Goal: Communication & Community: Ask a question

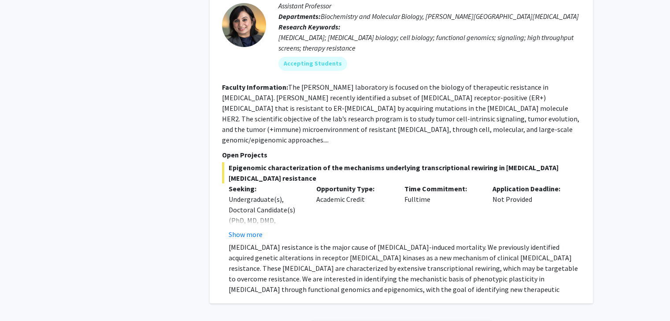
scroll to position [3243, 0]
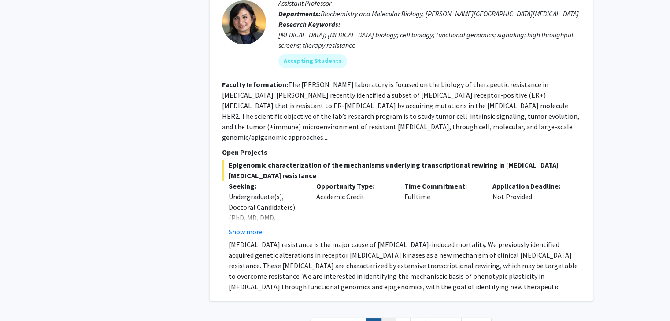
click at [384, 319] on link "3" at bounding box center [388, 326] width 15 height 15
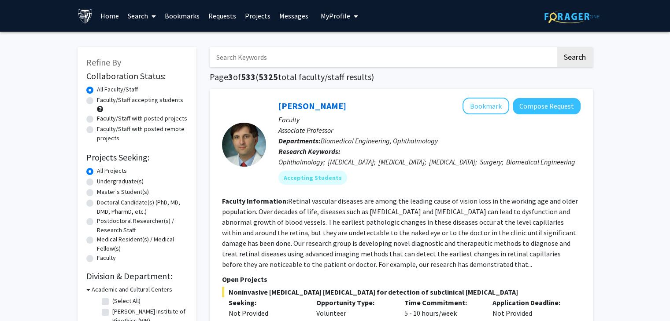
click at [118, 192] on label "Master's Student(s)" at bounding box center [123, 192] width 52 height 9
click at [103, 192] on input "Master's Student(s)" at bounding box center [100, 191] width 6 height 6
radio input "true"
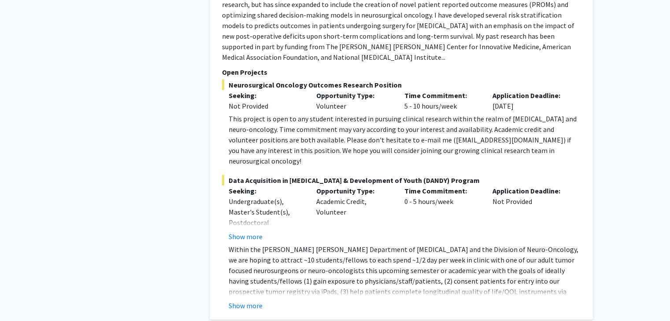
scroll to position [1968, 0]
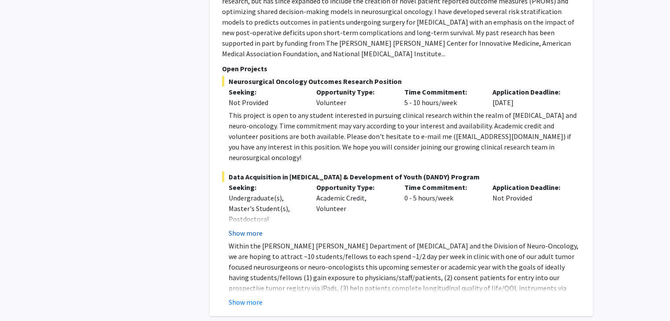
click at [256, 228] on button "Show more" at bounding box center [246, 233] width 34 height 11
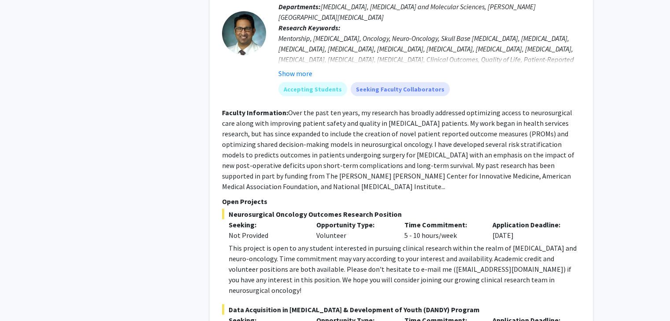
scroll to position [1834, 0]
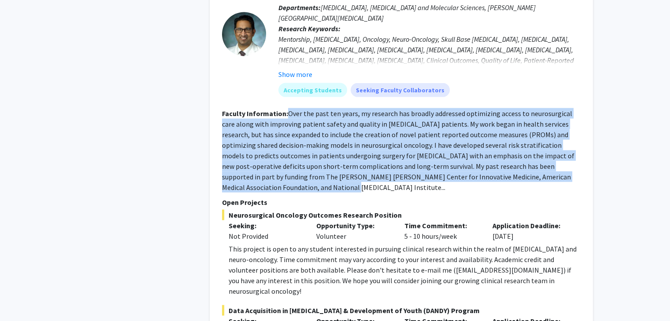
drag, startPoint x: 287, startPoint y: 102, endPoint x: 579, endPoint y: 166, distance: 299.2
click at [579, 166] on section "Faculty Information: Over the past ten years, my research has broadly addressed…" at bounding box center [401, 150] width 358 height 85
copy fg-read-more "Over the past ten years, my research has broadly addressed optimizing access to…"
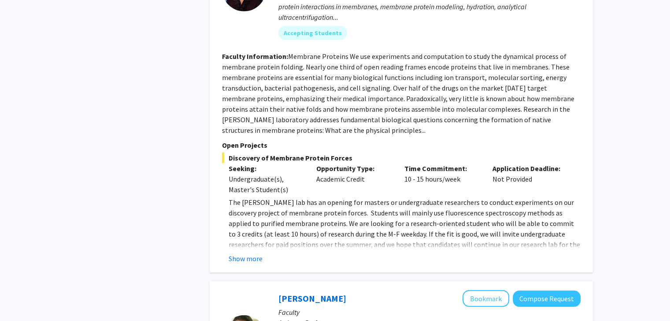
scroll to position [2411, 0]
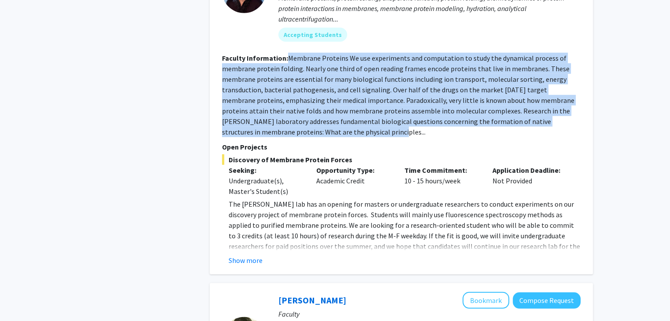
drag, startPoint x: 286, startPoint y: 14, endPoint x: 305, endPoint y: 88, distance: 76.4
click at [305, 88] on section "Faculty Information: Membrane Proteins We use experiments and computation to st…" at bounding box center [401, 95] width 358 height 85
click at [251, 255] on button "Show more" at bounding box center [246, 260] width 34 height 11
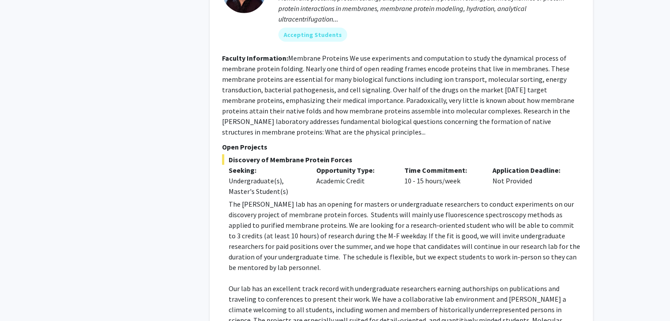
click at [317, 199] on p "The [PERSON_NAME] lab has an opening for masters or undergraduate researchers t…" at bounding box center [405, 236] width 352 height 74
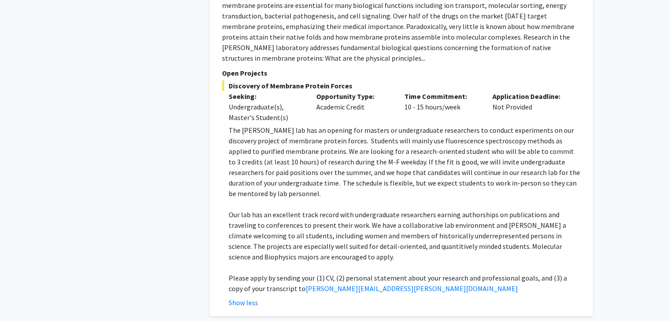
scroll to position [2493, 0]
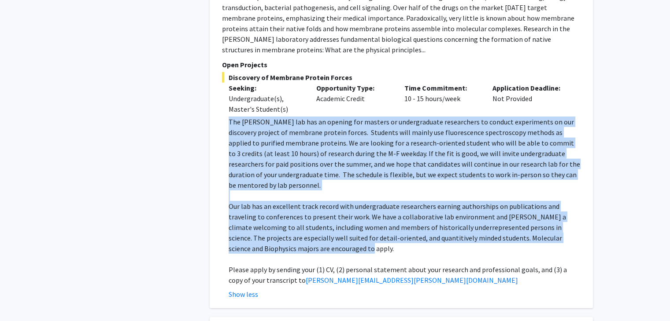
drag, startPoint x: 230, startPoint y: 75, endPoint x: 353, endPoint y: 195, distance: 171.9
click at [353, 195] on div "The [PERSON_NAME] lab has an opening for masters or undergraduate researchers t…" at bounding box center [405, 201] width 352 height 169
copy div "Lor Ipsumdo sit ame co adipisc eli seddoei te incididuntutl etdoloremag al enim…"
click at [295, 122] on p "The [PERSON_NAME] lab has an opening for masters or undergraduate researchers t…" at bounding box center [405, 154] width 352 height 74
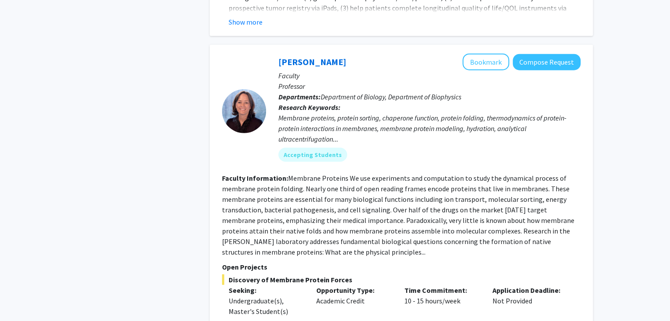
scroll to position [2288, 0]
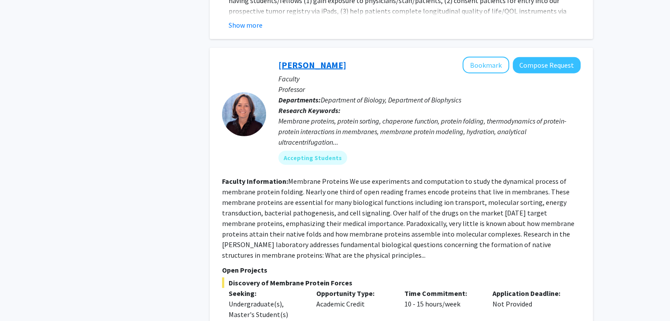
click at [328, 59] on link "[PERSON_NAME]" at bounding box center [312, 64] width 68 height 11
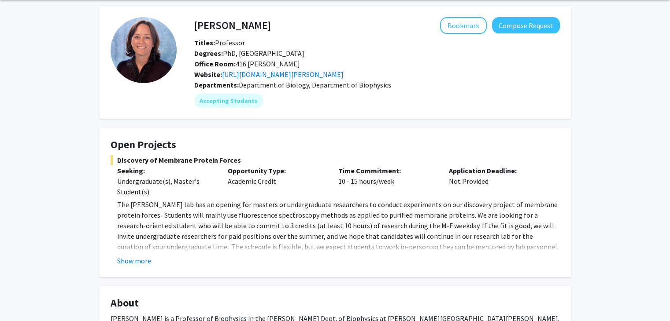
scroll to position [60, 0]
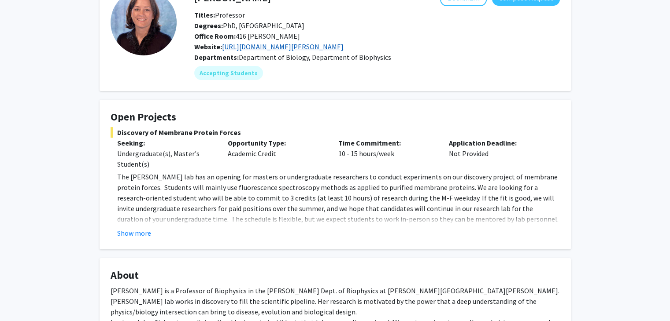
click at [291, 48] on link "[URL][DOMAIN_NAME][PERSON_NAME]" at bounding box center [283, 46] width 122 height 9
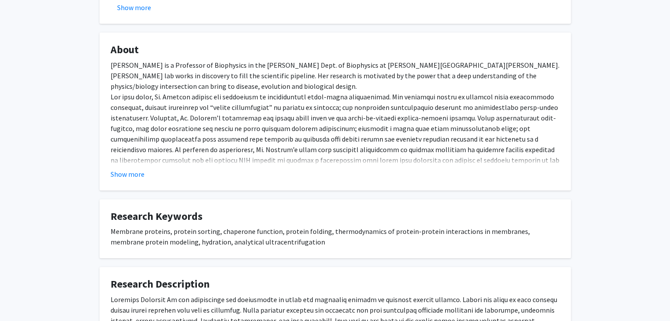
scroll to position [302, 0]
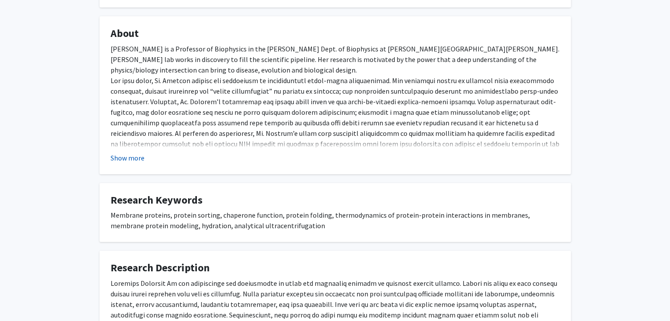
click at [136, 157] on button "Show more" at bounding box center [128, 158] width 34 height 11
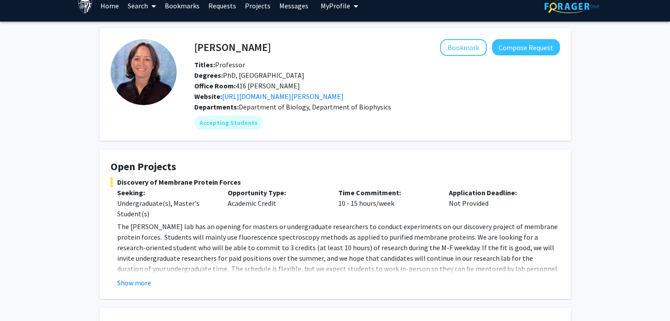
scroll to position [0, 0]
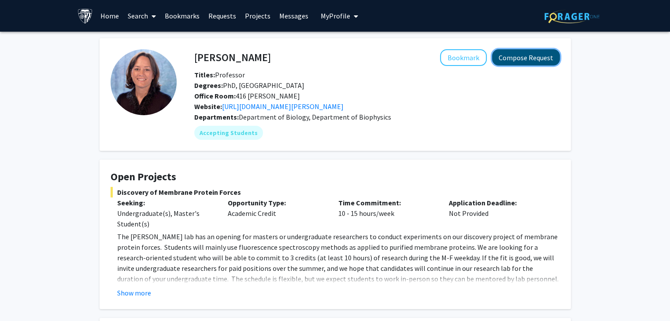
click at [510, 50] on button "Compose Request" at bounding box center [526, 57] width 68 height 16
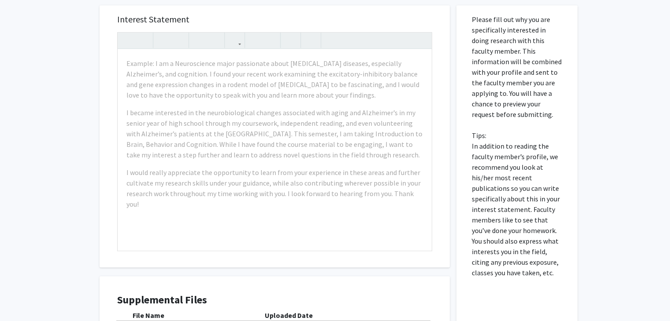
scroll to position [493, 0]
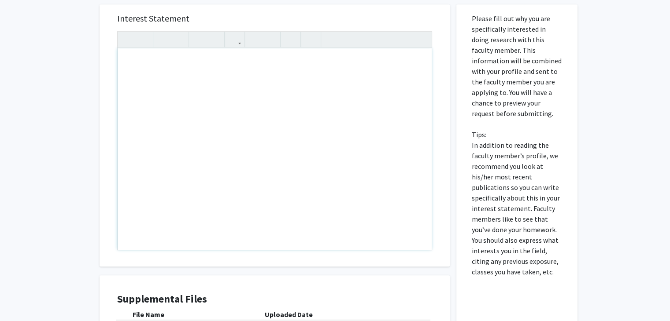
click at [277, 131] on div "Note to users with screen readers: Please press Alt+0 or Option+0 to deactivate…" at bounding box center [275, 149] width 314 height 202
paste div "Note to users with screen readers: Please press Alt+0 or Option+0 to deactivate…"
type textarea "<l>Ipsu Do. Sitam,</c><ad><e>S doei temp incidid utlab etd magn. Al enim ad Min…"
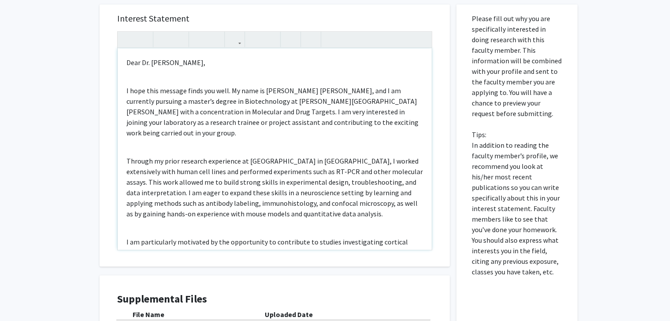
click at [125, 69] on div "Dear Dr. [PERSON_NAME], I hope this message finds you well. My name is [PERSON_…" at bounding box center [275, 149] width 314 height 202
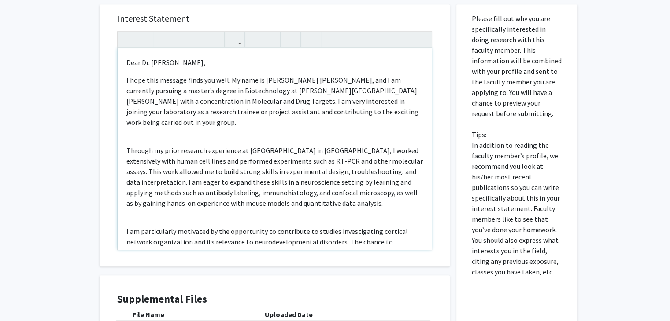
click at [125, 121] on div "Dear Dr. [PERSON_NAME], I hope this message finds you well. My name is [PERSON_…" at bounding box center [275, 149] width 314 height 202
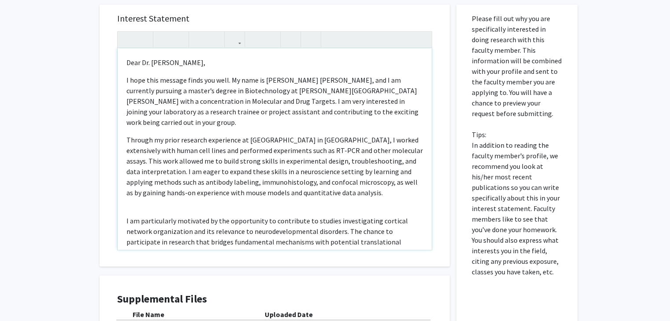
click at [128, 184] on div "Dear Dr. [PERSON_NAME], I hope this message finds you well. My name is [PERSON_…" at bounding box center [275, 149] width 314 height 202
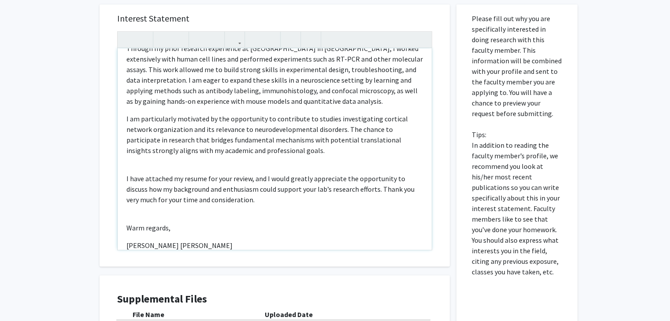
scroll to position [115, 0]
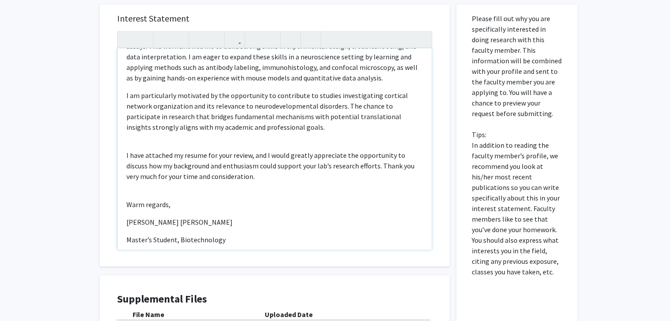
click at [125, 125] on div "Dear Dr. [PERSON_NAME], I hope this message finds you well. My name is [PERSON_…" at bounding box center [275, 149] width 314 height 202
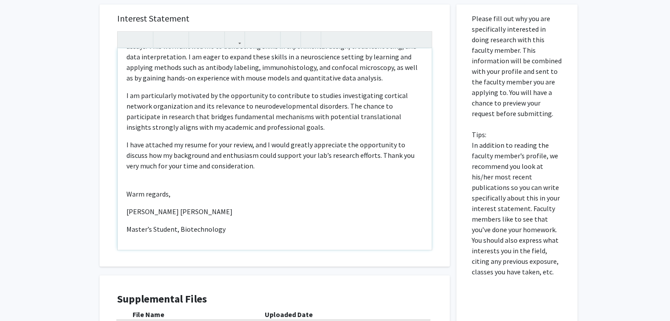
scroll to position [104, 0]
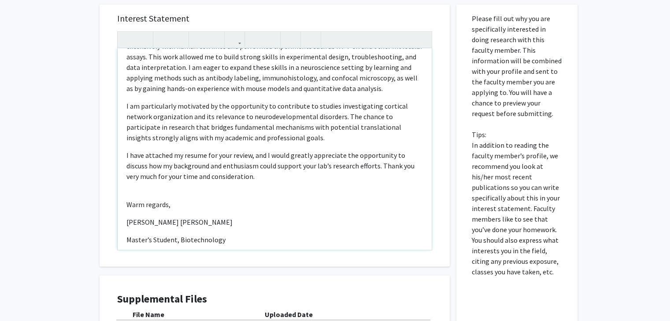
click at [124, 178] on div "Dear Dr. [PERSON_NAME], I hope this message finds you well. My name is [PERSON_…" at bounding box center [275, 149] width 314 height 202
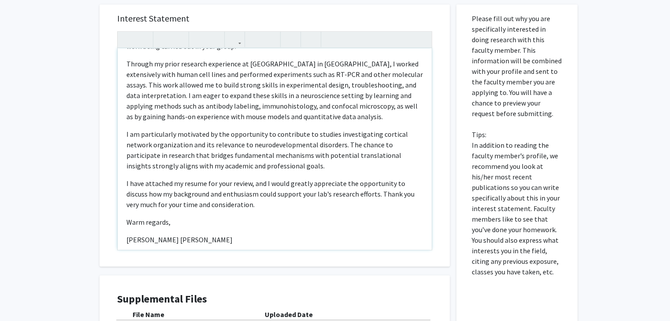
scroll to position [94, 0]
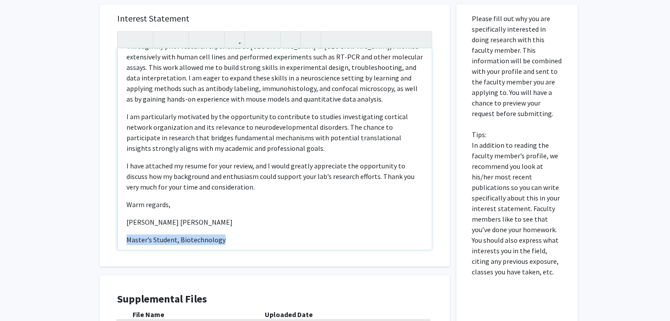
drag, startPoint x: 225, startPoint y: 220, endPoint x: 86, endPoint y: 226, distance: 138.4
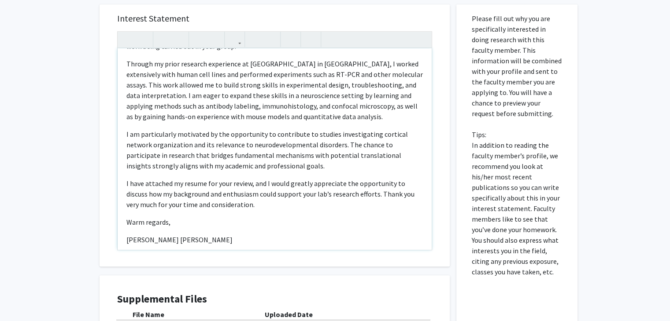
click at [265, 178] on p "I have attached my resume for your review, and I would greatly appreciate the o…" at bounding box center [274, 194] width 296 height 32
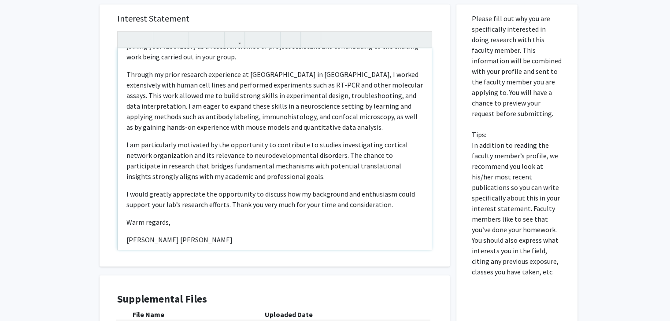
scroll to position [59, 0]
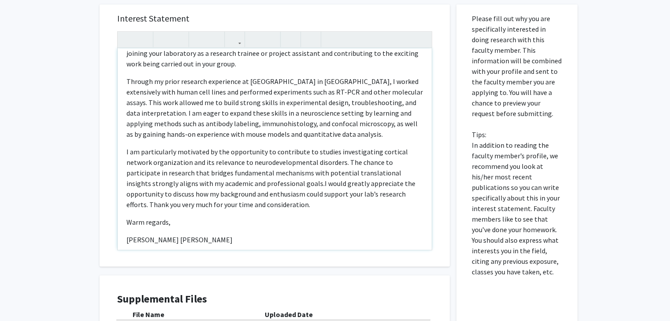
type textarea "<l>Ipsu Do. Sitam,</c><a>E sedd eius tempori utlab etd magn. Al enim ad Minimve…"
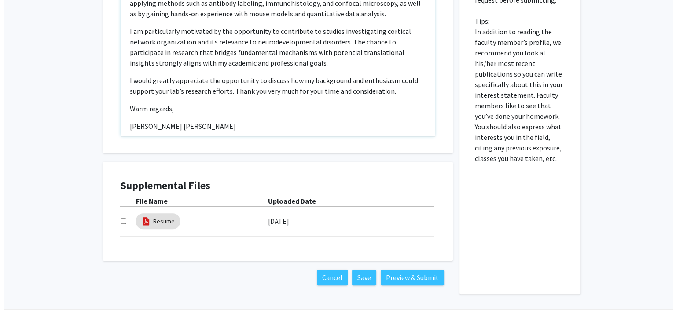
scroll to position [616, 0]
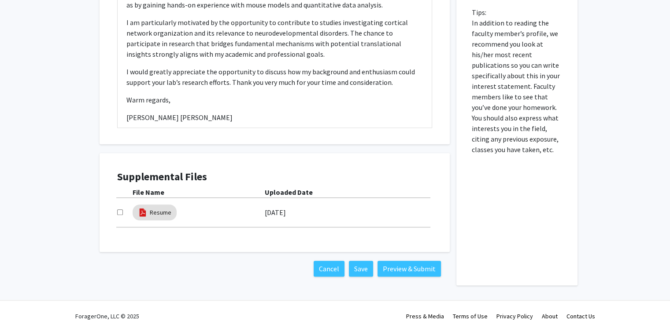
click at [117, 210] on input "checkbox" at bounding box center [120, 213] width 6 height 6
checkbox input "true"
click at [410, 261] on button "Preview & Submit" at bounding box center [408, 269] width 63 height 16
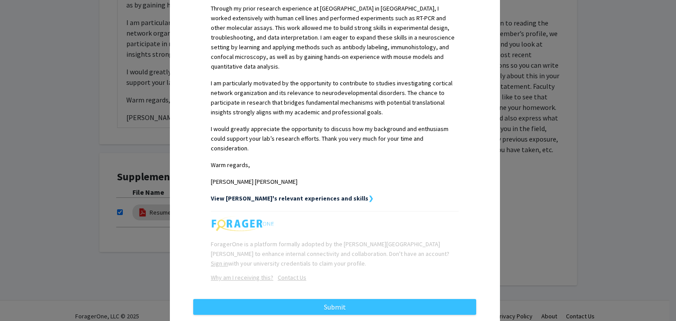
scroll to position [314, 0]
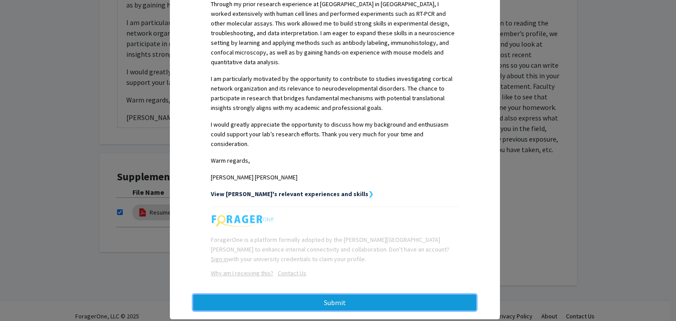
click at [399, 295] on button "Submit" at bounding box center [334, 303] width 283 height 16
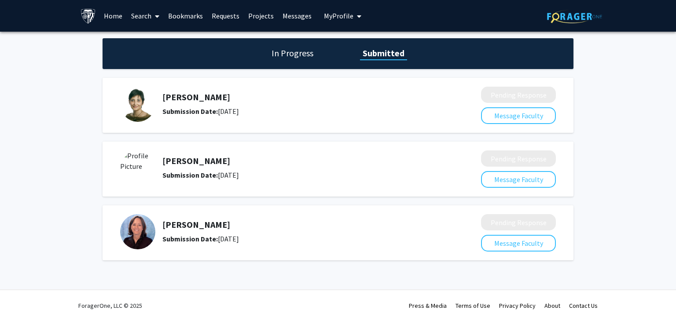
click at [136, 236] on img at bounding box center [137, 231] width 35 height 35
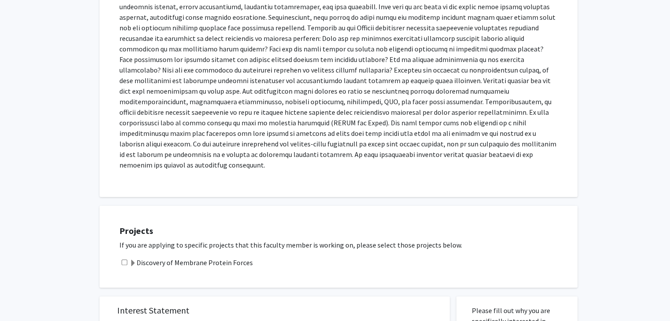
scroll to position [191, 0]
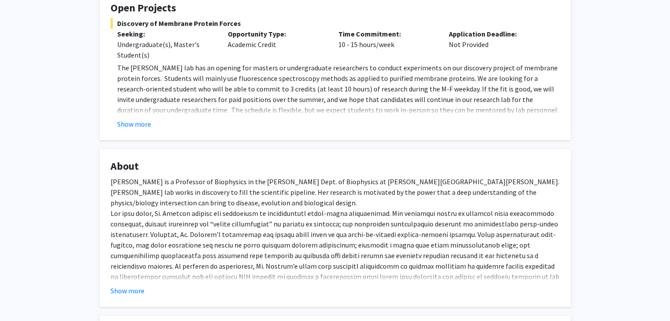
scroll to position [173, 0]
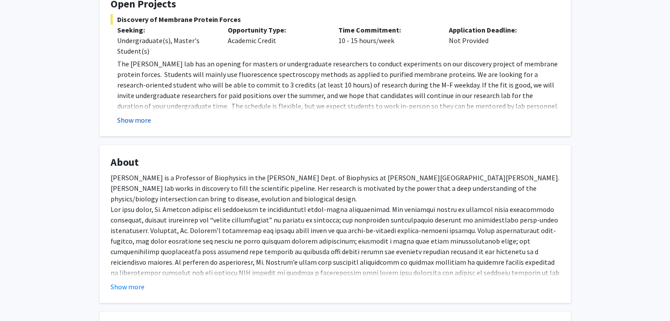
click at [140, 121] on button "Show more" at bounding box center [134, 120] width 34 height 11
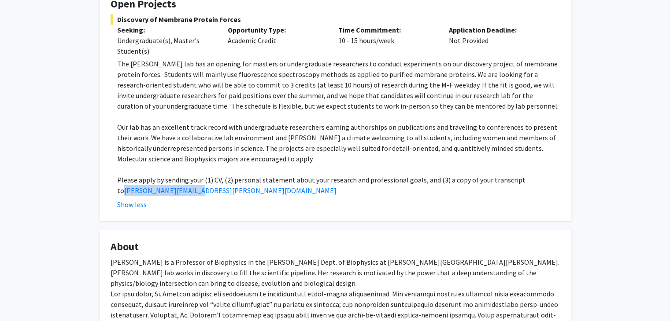
drag, startPoint x: 123, startPoint y: 190, endPoint x: 212, endPoint y: 190, distance: 88.9
click at [212, 190] on p "Please apply by sending your (1) CV, (2) personal statement about your research…" at bounding box center [338, 185] width 442 height 21
copy p "[PERSON_NAME][EMAIL_ADDRESS][PERSON_NAME][DOMAIN_NAME]"
click at [232, 132] on p "Our lab has an excellent track record with undergraduate researchers earning au…" at bounding box center [338, 143] width 442 height 42
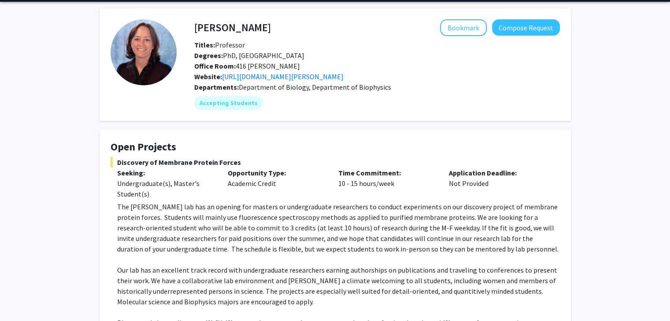
scroll to position [0, 0]
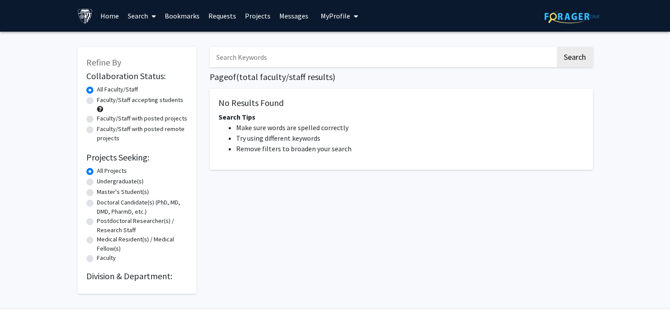
click at [148, 16] on link "Search" at bounding box center [141, 15] width 37 height 31
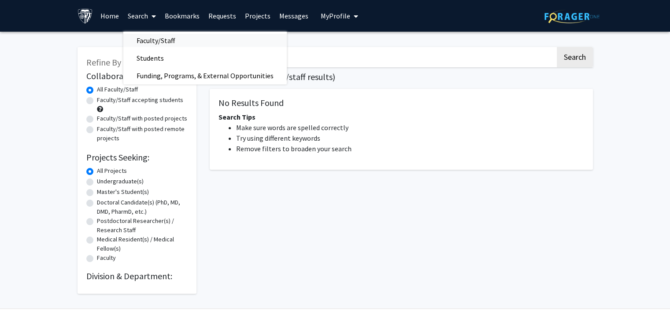
click at [152, 38] on span "Faculty/Staff" at bounding box center [155, 41] width 65 height 18
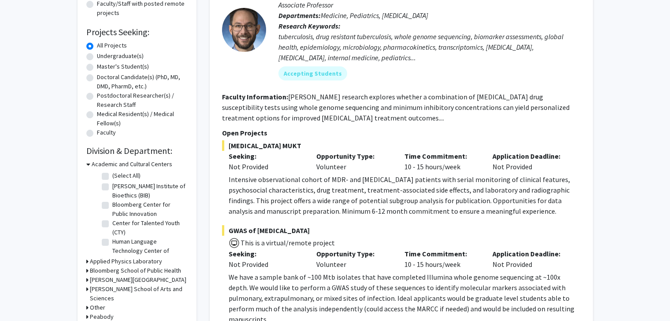
scroll to position [126, 0]
click at [127, 67] on label "Master's Student(s)" at bounding box center [123, 66] width 52 height 9
click at [103, 67] on input "Master's Student(s)" at bounding box center [100, 65] width 6 height 6
radio input "true"
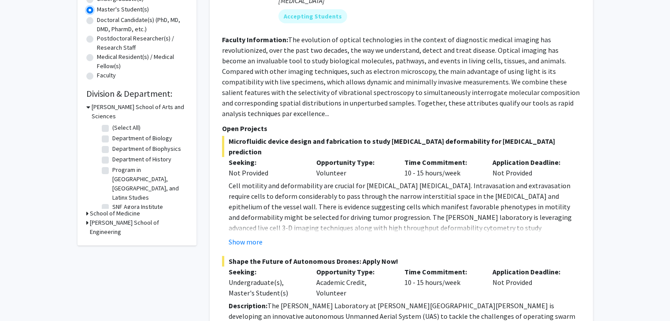
scroll to position [192, 0]
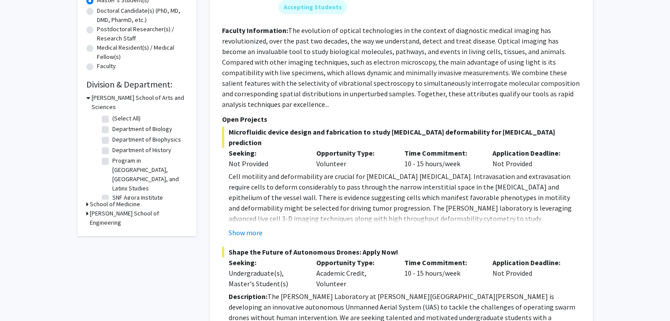
click at [112, 125] on label "Department of Biology" at bounding box center [142, 129] width 60 height 9
click at [112, 125] on input "Department of Biology" at bounding box center [115, 128] width 6 height 6
checkbox input "true"
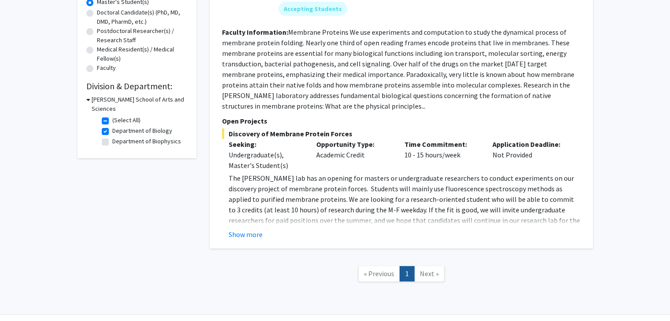
scroll to position [189, 0]
click at [145, 104] on h3 "[PERSON_NAME] School of Arts and Sciences" at bounding box center [140, 105] width 96 height 18
click at [145, 104] on h3 "[PERSON_NAME] School of Arts and Sciences" at bounding box center [139, 105] width 98 height 18
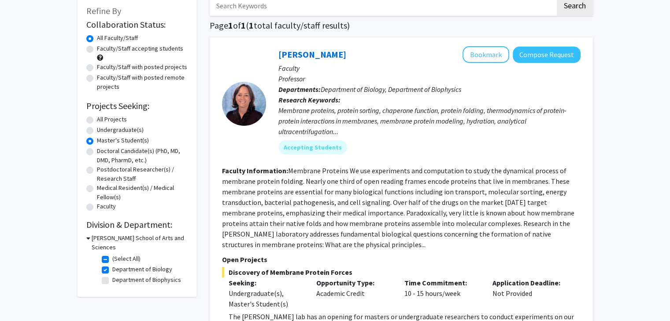
scroll to position [122, 0]
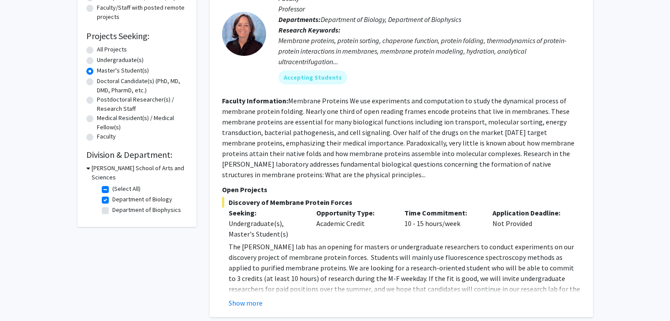
click at [112, 184] on label "(Select All)" at bounding box center [126, 188] width 28 height 9
click at [112, 184] on input "(Select All)" at bounding box center [115, 187] width 6 height 6
checkbox input "false"
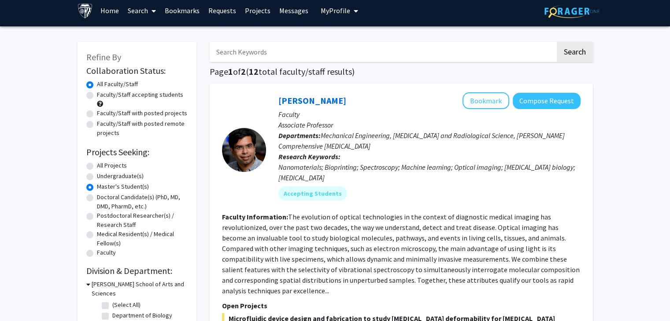
scroll to position [6, 0]
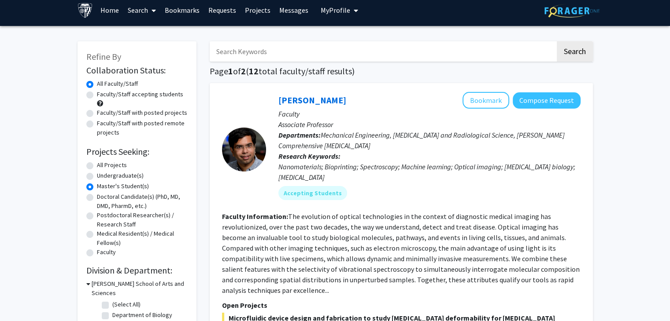
click at [97, 96] on label "Faculty/Staff accepting students" at bounding box center [140, 94] width 86 height 9
click at [97, 96] on input "Faculty/Staff accepting students" at bounding box center [100, 93] width 6 height 6
radio input "true"
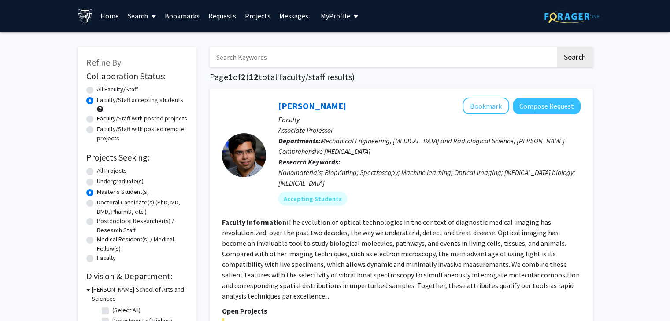
click at [130, 118] on label "Faculty/Staff with posted projects" at bounding box center [142, 118] width 90 height 9
click at [103, 118] on input "Faculty/Staff with posted projects" at bounding box center [100, 117] width 6 height 6
radio input "true"
click at [333, 15] on span "My Profile" at bounding box center [335, 15] width 29 height 9
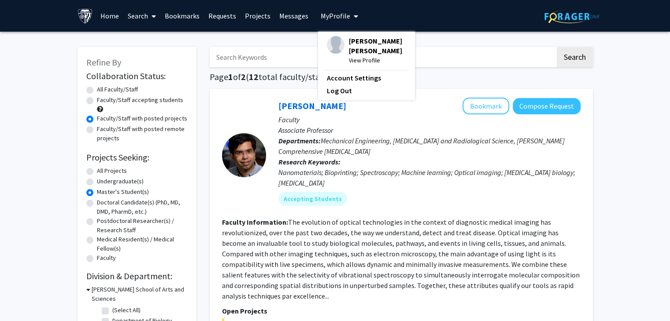
click at [293, 12] on link "Messages" at bounding box center [294, 15] width 38 height 31
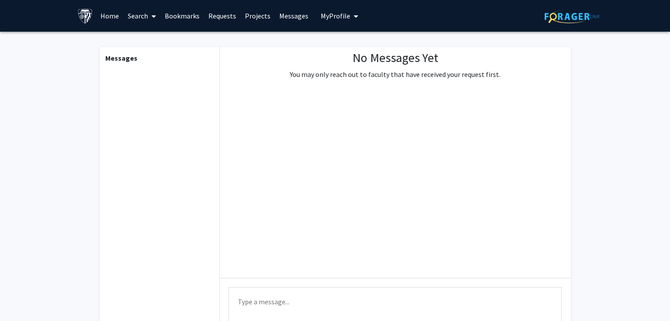
click at [218, 26] on link "Requests" at bounding box center [222, 15] width 37 height 31
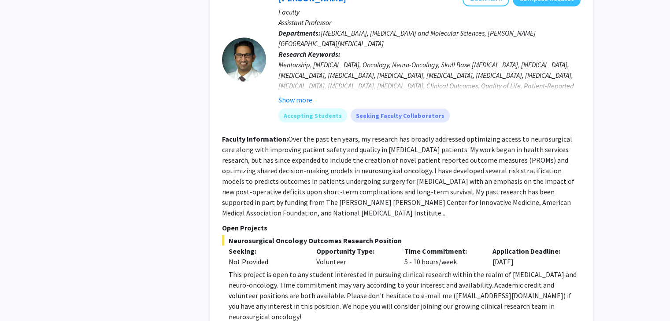
scroll to position [1802, 0]
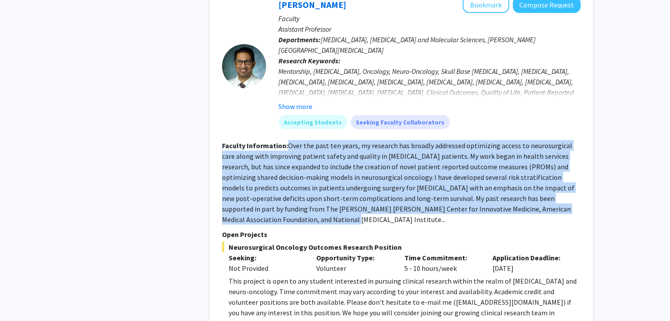
drag, startPoint x: 287, startPoint y: 133, endPoint x: 583, endPoint y: 198, distance: 303.1
click at [583, 198] on div "Raj Mukherjee Bookmark Compose Request Faculty Assistant Professor Departments:…" at bounding box center [401, 235] width 383 height 495
copy fg-read-more "Over the past ten years, my research has broadly addressed optimizing access to…"
